Goal: Find specific page/section: Find specific page/section

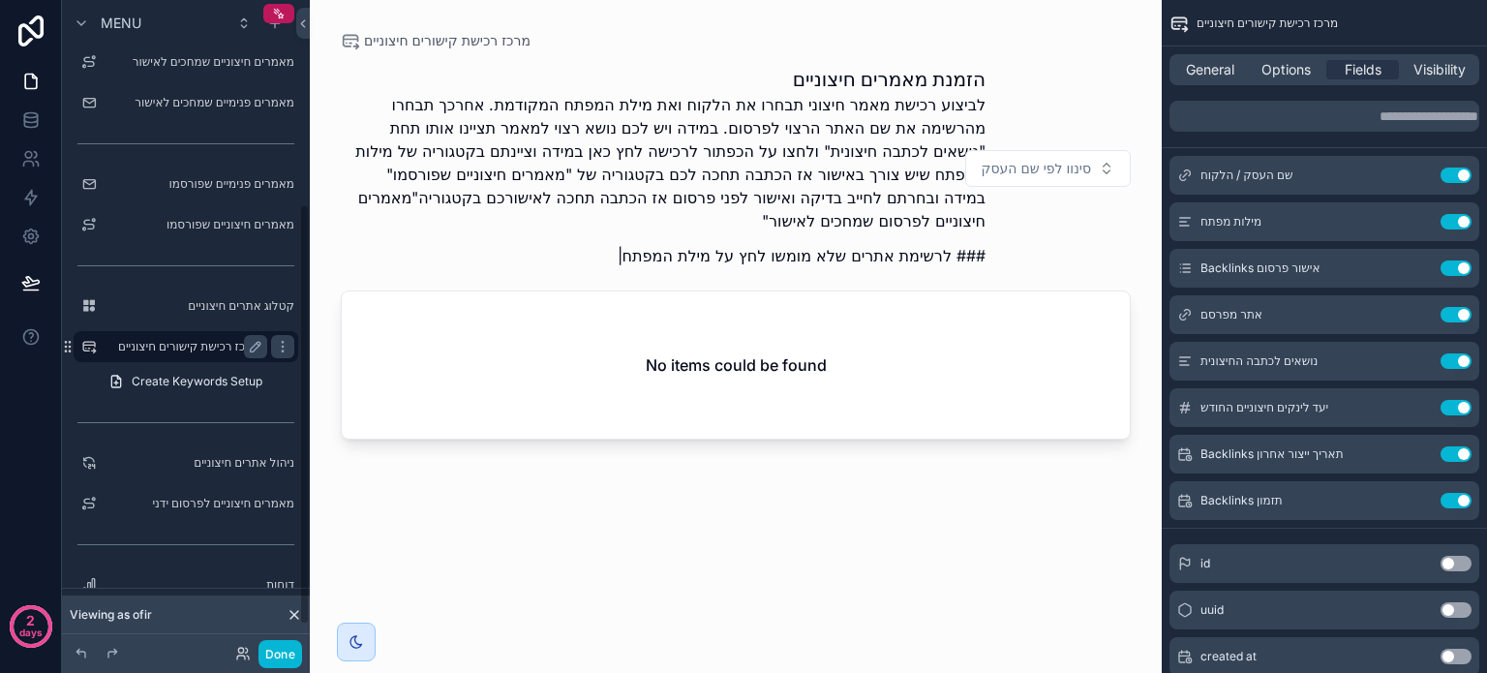
scroll to position [256, 0]
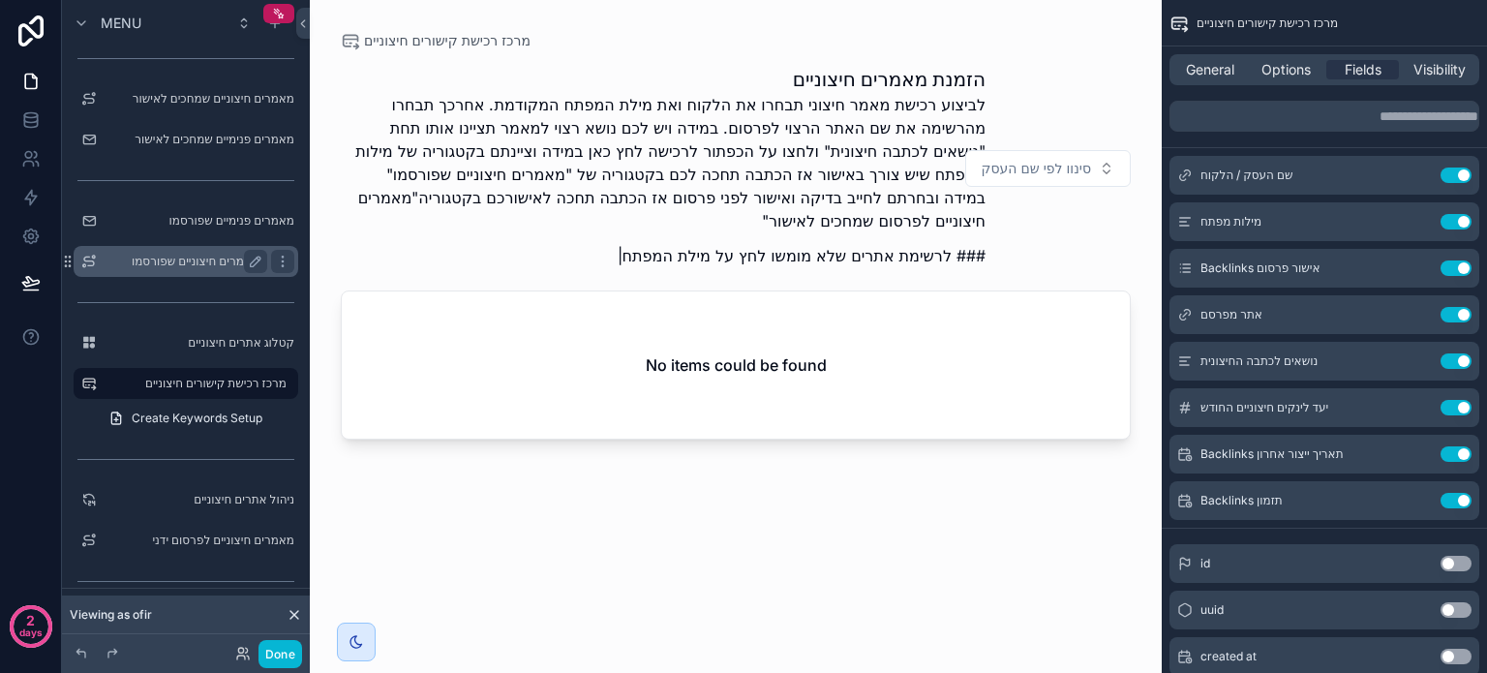
click at [212, 264] on label "מאמרים חיצוניים שפורסמו" at bounding box center [182, 261] width 155 height 15
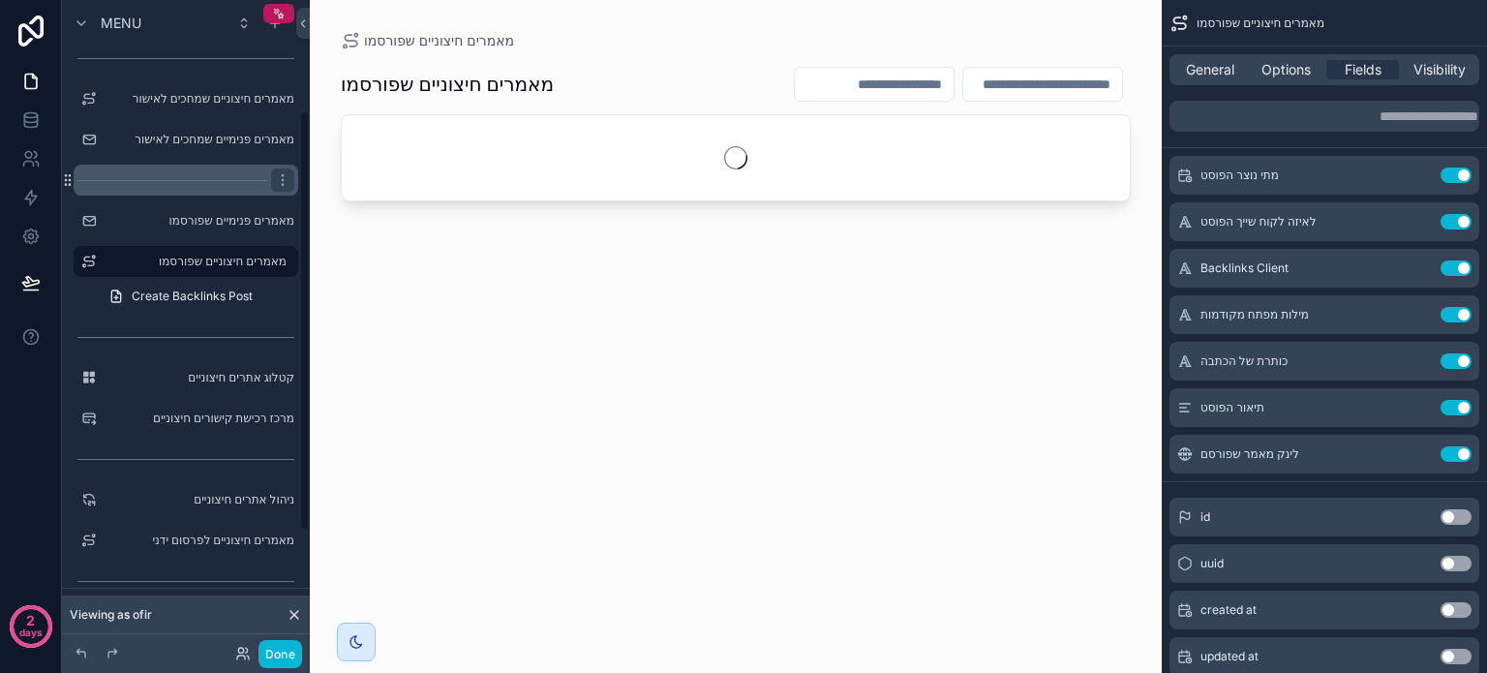
scroll to position [170, 0]
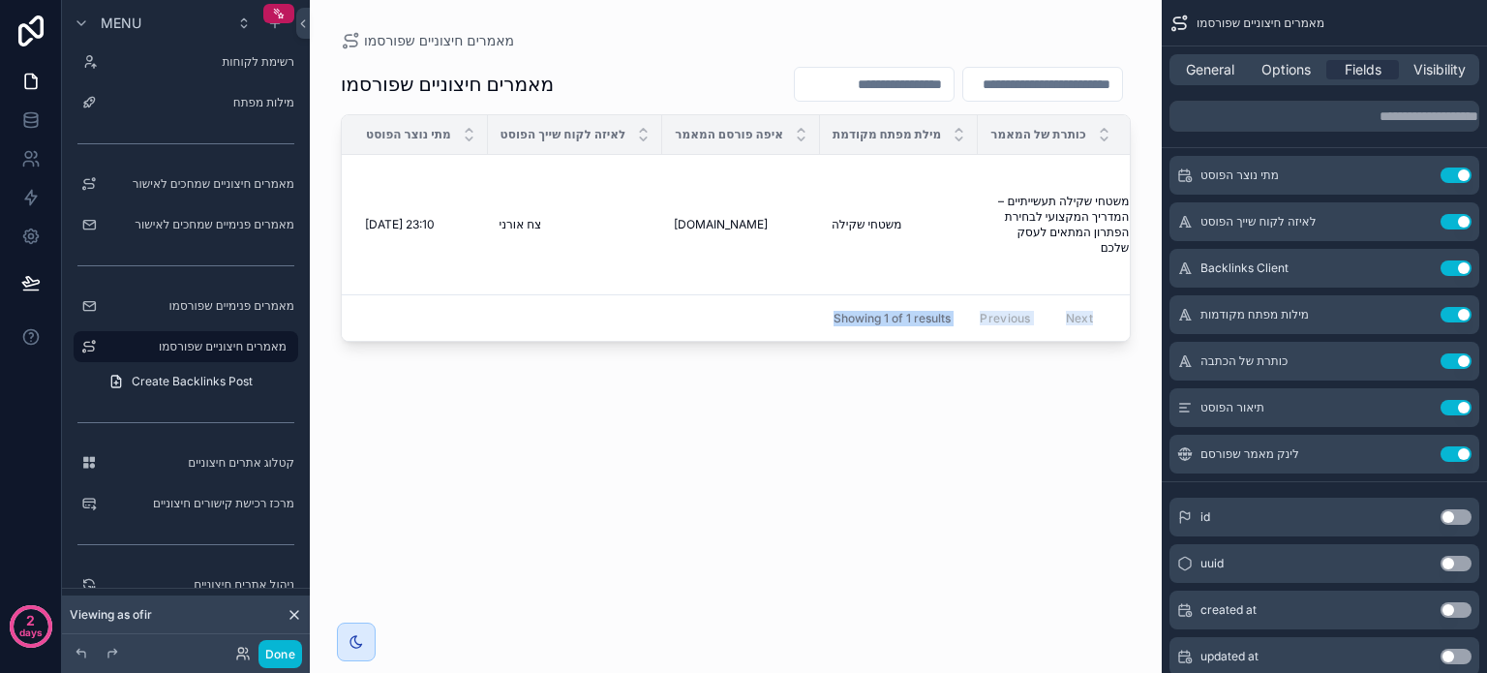
drag, startPoint x: 627, startPoint y: 347, endPoint x: 809, endPoint y: 336, distance: 182.3
click at [809, 336] on div "מאמרים חיצוניים שפורסמו מאמרים חיצוניים שפורסמו מתי נוצר הפוסט לאיזה לקוח שייך …" at bounding box center [736, 324] width 852 height 649
click at [692, 424] on div "scrollable content" at bounding box center [736, 324] width 852 height 649
click at [507, 437] on div "מאמרים חיצוניים שפורסמו מתי נוצר הפוסט לאיזה לקוח שייך הפוסט איפה פורסם המאמר מ…" at bounding box center [736, 349] width 790 height 599
click at [269, 653] on button "Done" at bounding box center [280, 654] width 44 height 28
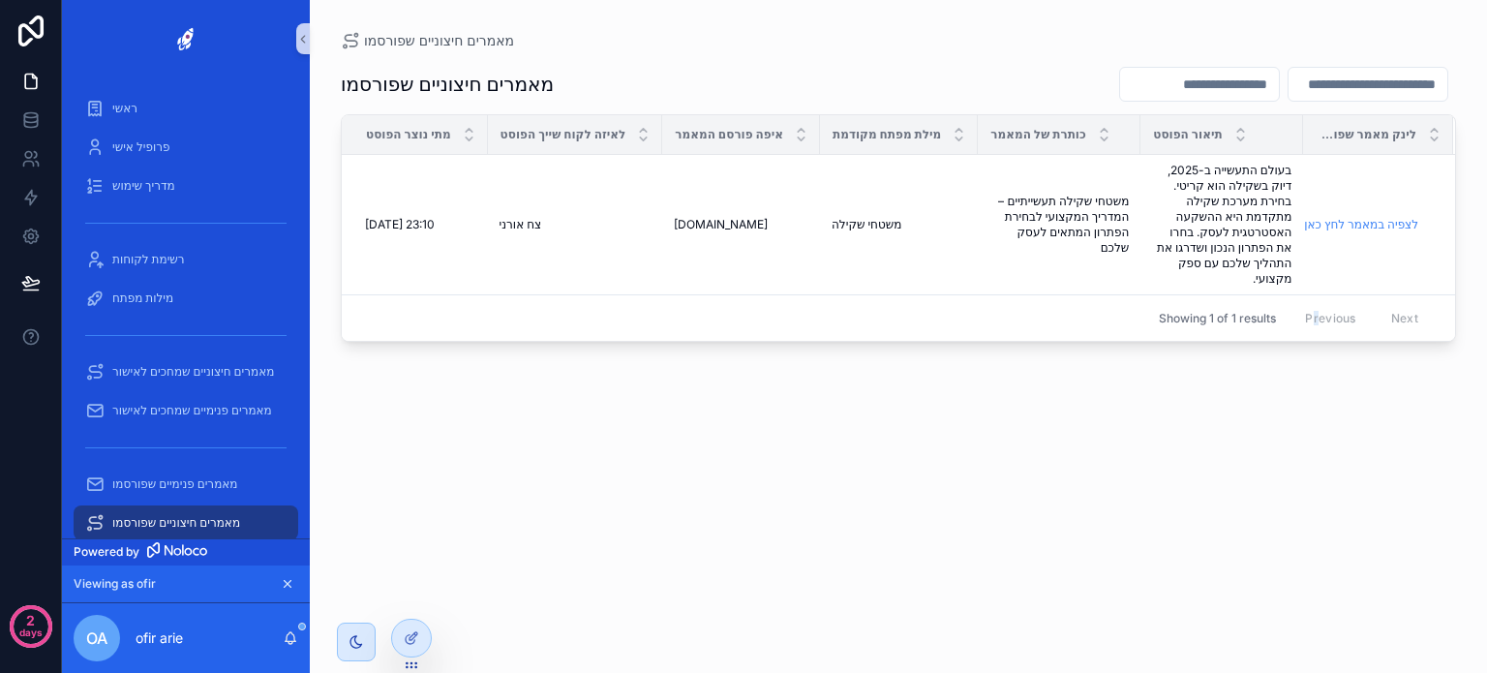
click at [1316, 557] on div "מאמרים חיצוניים שפורסמו מתי נוצר הפוסט לאיזה לקוח שייך הפוסט איפה פורסם המאמר מ…" at bounding box center [898, 349] width 1115 height 599
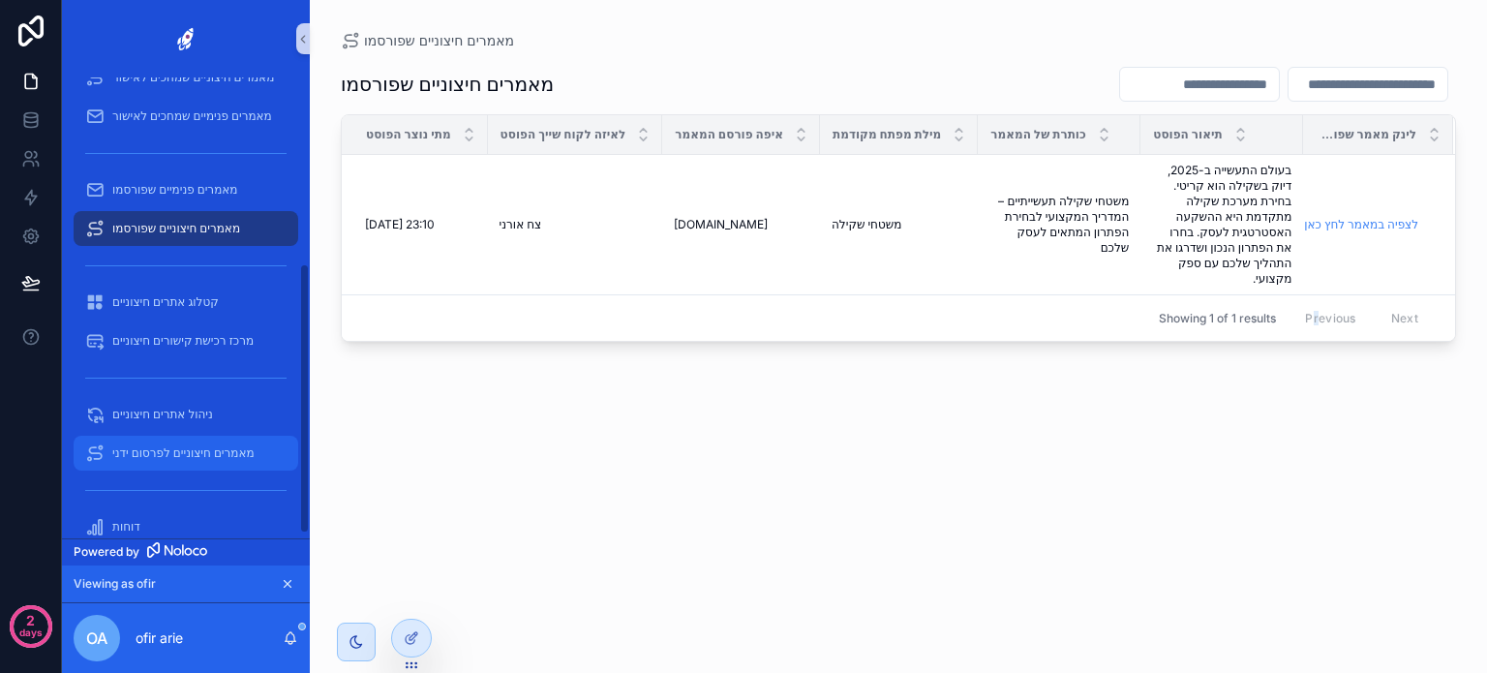
scroll to position [325, 0]
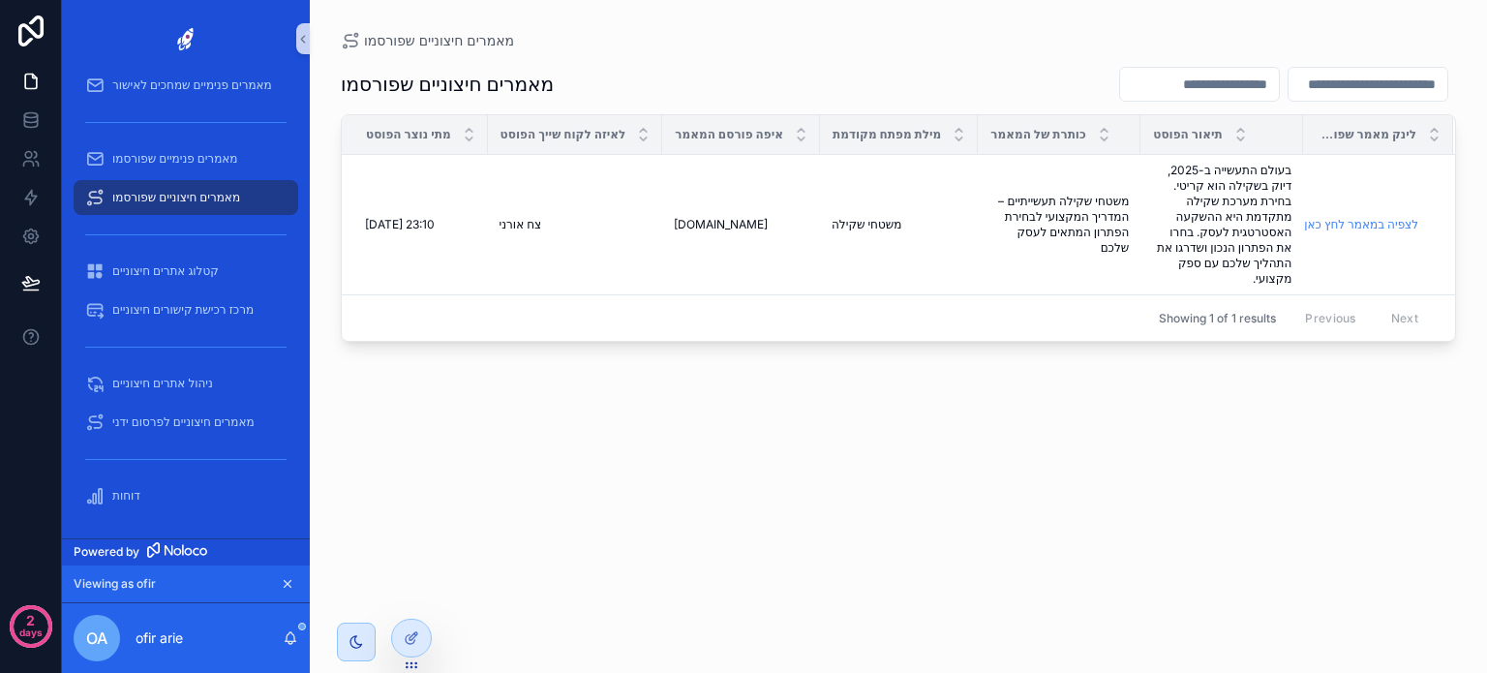
click at [1203, 467] on div "מאמרים חיצוניים שפורסמו מתי נוצר הפוסט לאיזה לקוח שייך הפוסט איפה פורסם המאמר מ…" at bounding box center [898, 349] width 1115 height 599
